Goal: Task Accomplishment & Management: Use online tool/utility

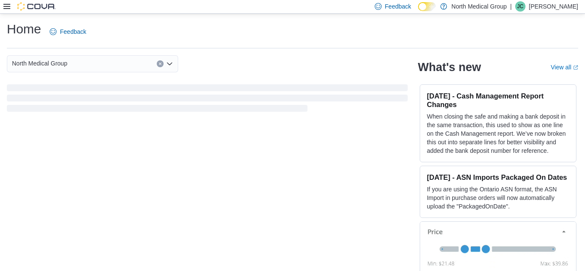
click at [6, 7] on icon at bounding box center [6, 6] width 7 height 7
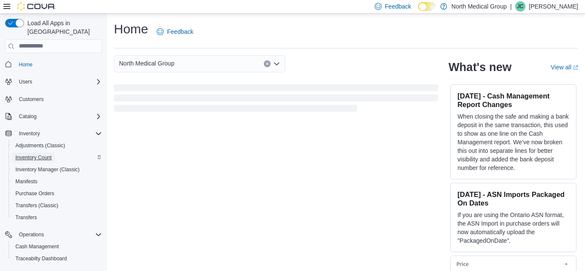
click at [34, 154] on span "Inventory Count" at bounding box center [33, 157] width 36 height 7
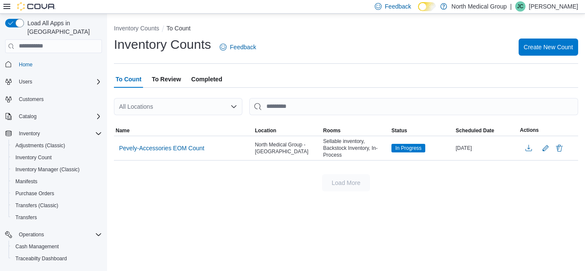
click at [8, 6] on icon at bounding box center [6, 6] width 7 height 5
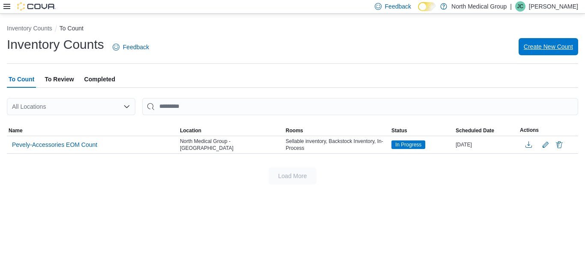
click at [549, 46] on span "Create New Count" at bounding box center [547, 46] width 49 height 9
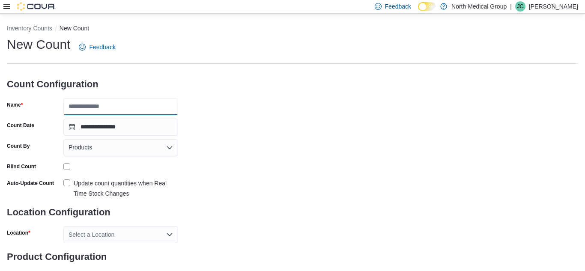
click at [105, 110] on input "Name" at bounding box center [120, 106] width 115 height 17
type input "**********"
click at [66, 185] on label "Update count quantities when Real Time Stock Changes" at bounding box center [120, 188] width 115 height 21
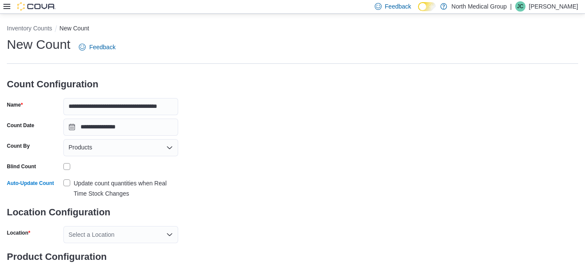
click at [119, 229] on div "Select a Location" at bounding box center [120, 234] width 115 height 17
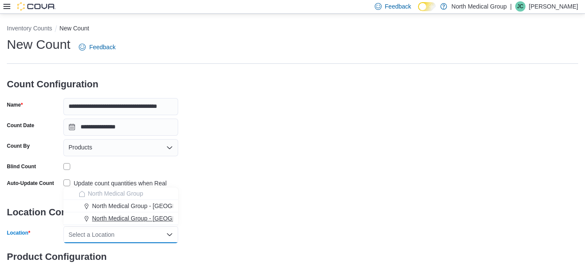
click at [129, 221] on span "North Medical Group - [GEOGRAPHIC_DATA]" at bounding box center [153, 218] width 123 height 9
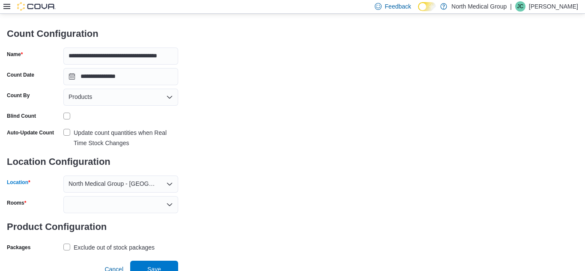
scroll to position [57, 0]
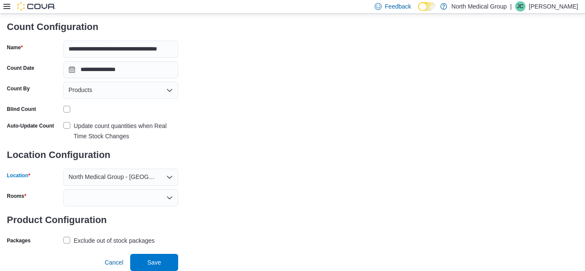
click at [113, 194] on div at bounding box center [120, 197] width 115 height 17
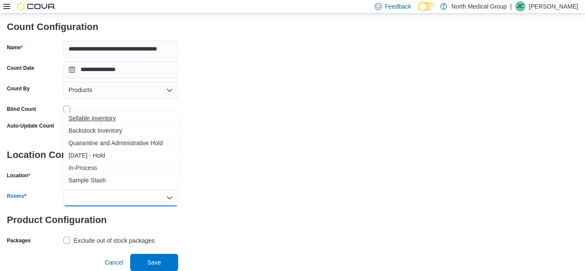
click at [95, 120] on span "Sellable inventory" at bounding box center [120, 118] width 104 height 9
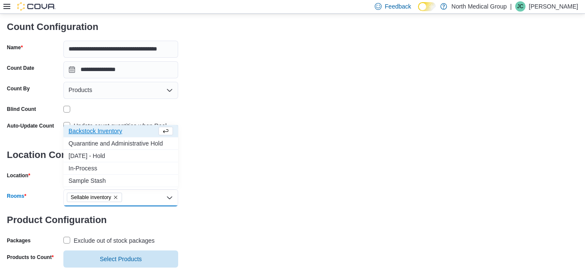
click at [94, 130] on span "Backstock Inventory" at bounding box center [112, 131] width 88 height 9
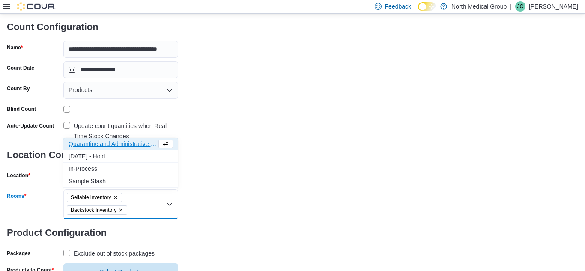
click at [229, 154] on div "**********" at bounding box center [292, 130] width 571 height 302
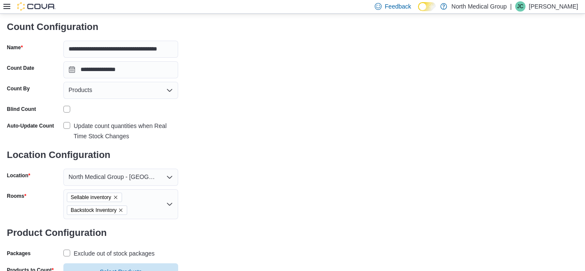
scroll to position [91, 0]
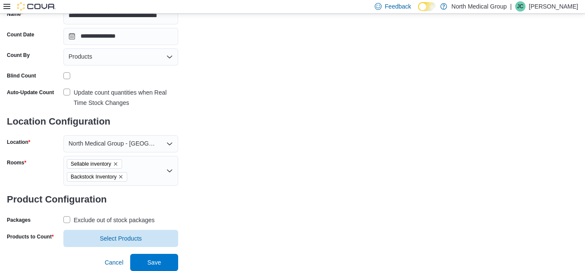
click at [68, 219] on label "Exclude out of stock packages" at bounding box center [108, 220] width 91 height 10
click at [95, 239] on span "Select Products" at bounding box center [120, 237] width 104 height 17
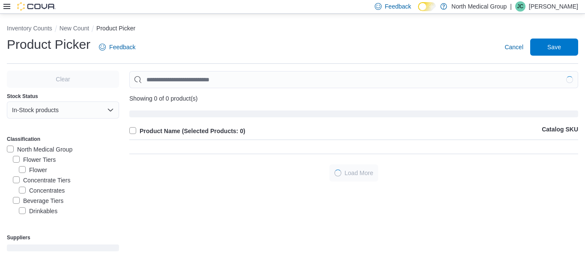
click at [18, 158] on label "Flower Tiers" at bounding box center [34, 159] width 43 height 10
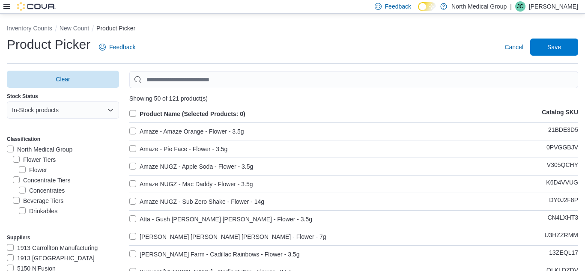
click at [132, 113] on label "Product Name (Selected Products: 0)" at bounding box center [187, 114] width 116 height 10
click at [556, 50] on span "Save" at bounding box center [554, 46] width 14 height 9
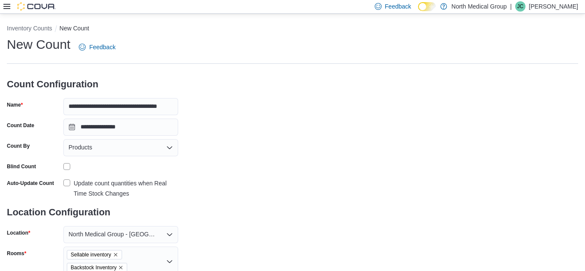
scroll to position [107, 0]
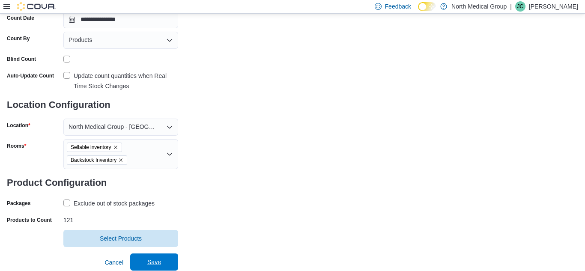
click at [161, 263] on span "Save" at bounding box center [154, 261] width 38 height 17
